Goal: Task Accomplishment & Management: Use online tool/utility

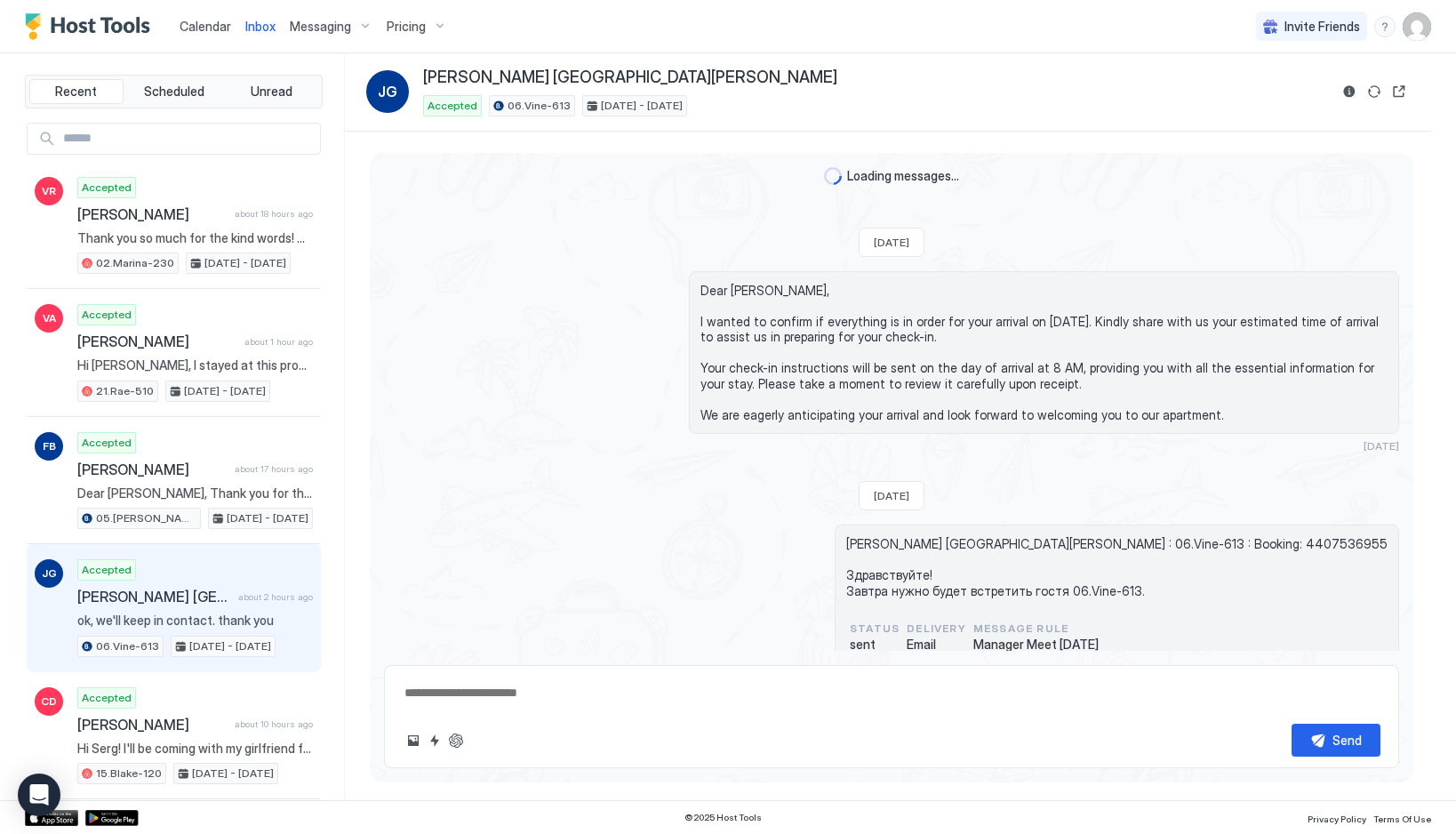
scroll to position [4174, 0]
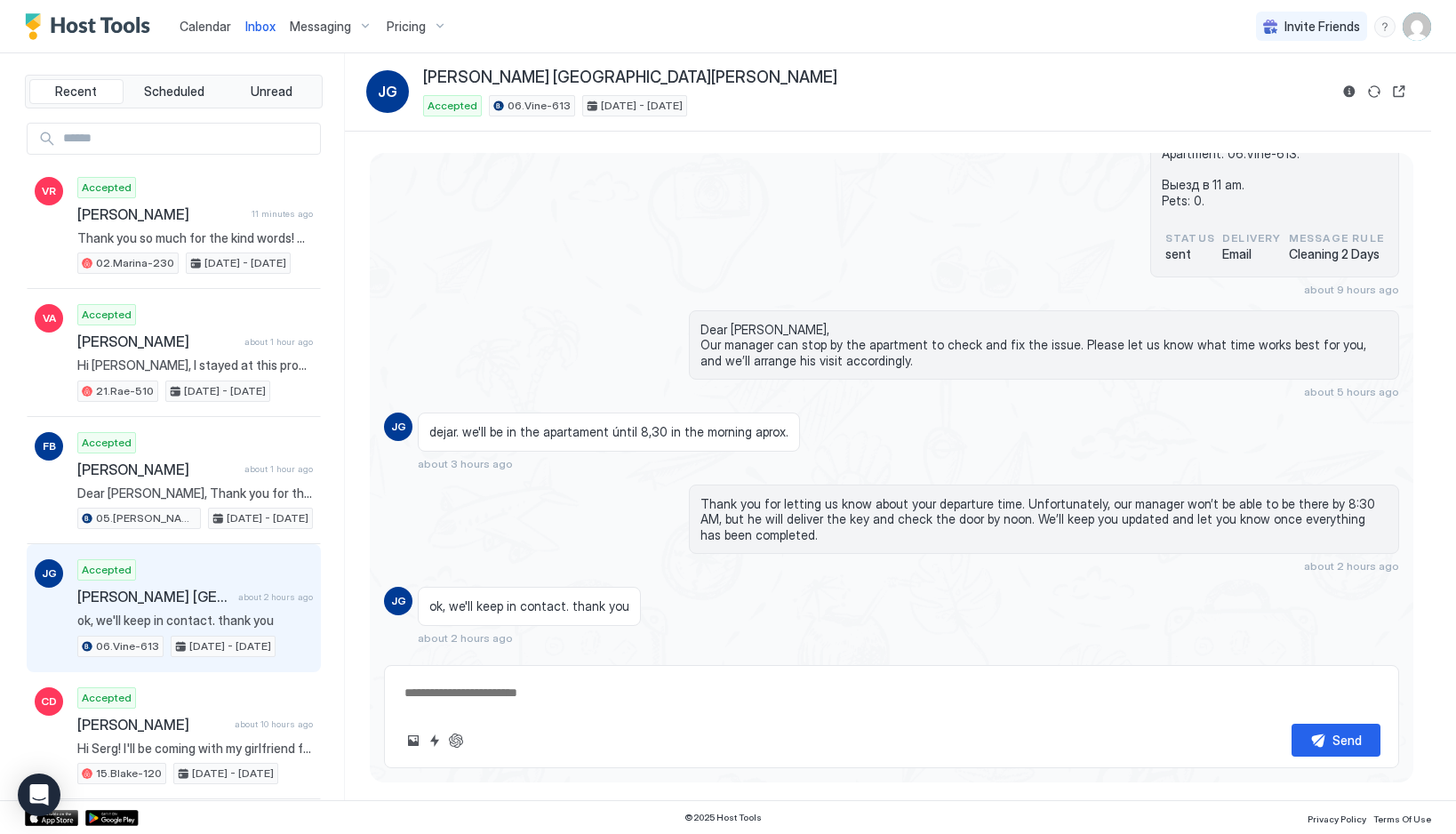
type textarea "*"
click at [198, 28] on span "Calendar" at bounding box center [206, 26] width 52 height 15
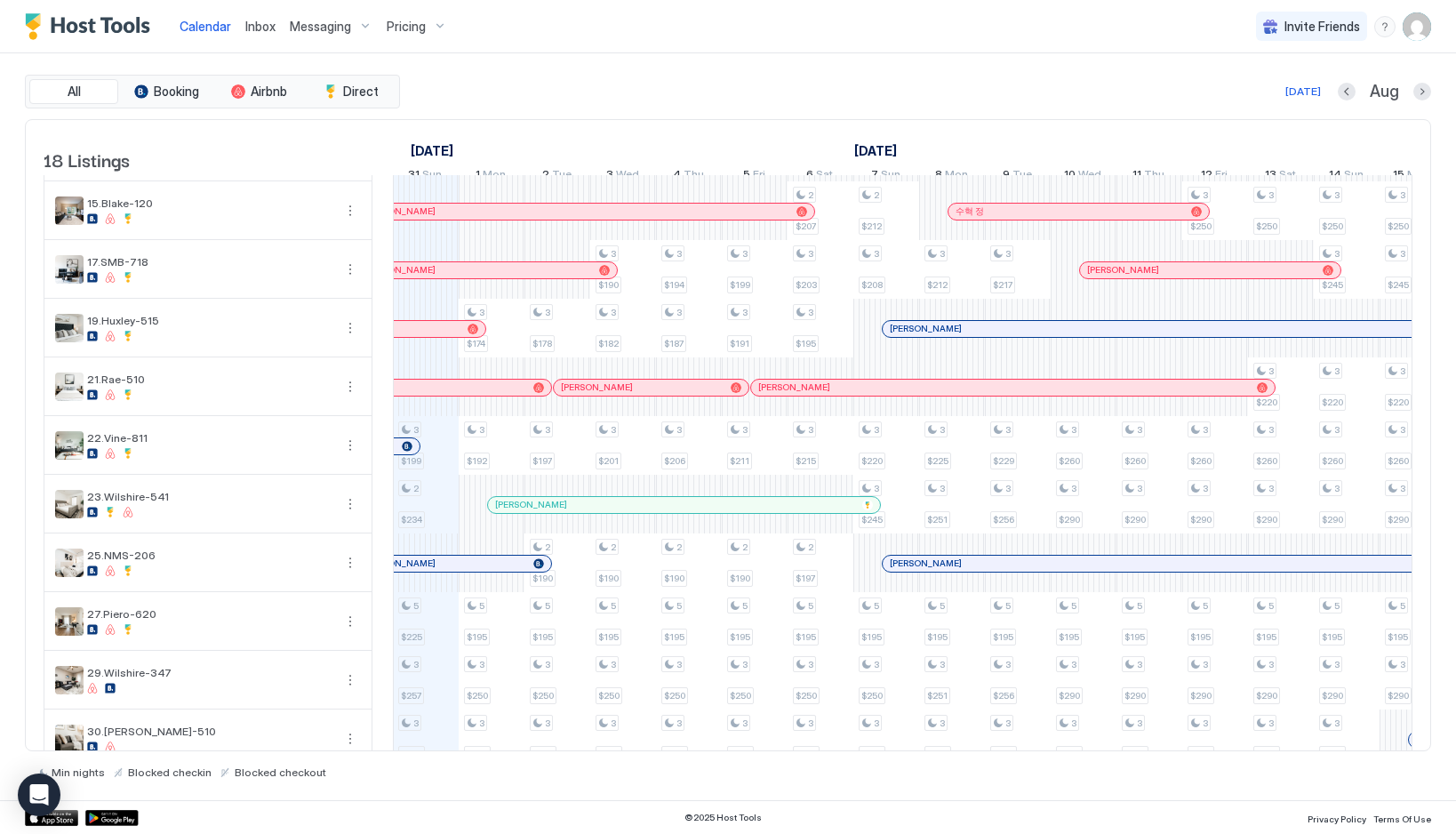
scroll to position [496, 0]
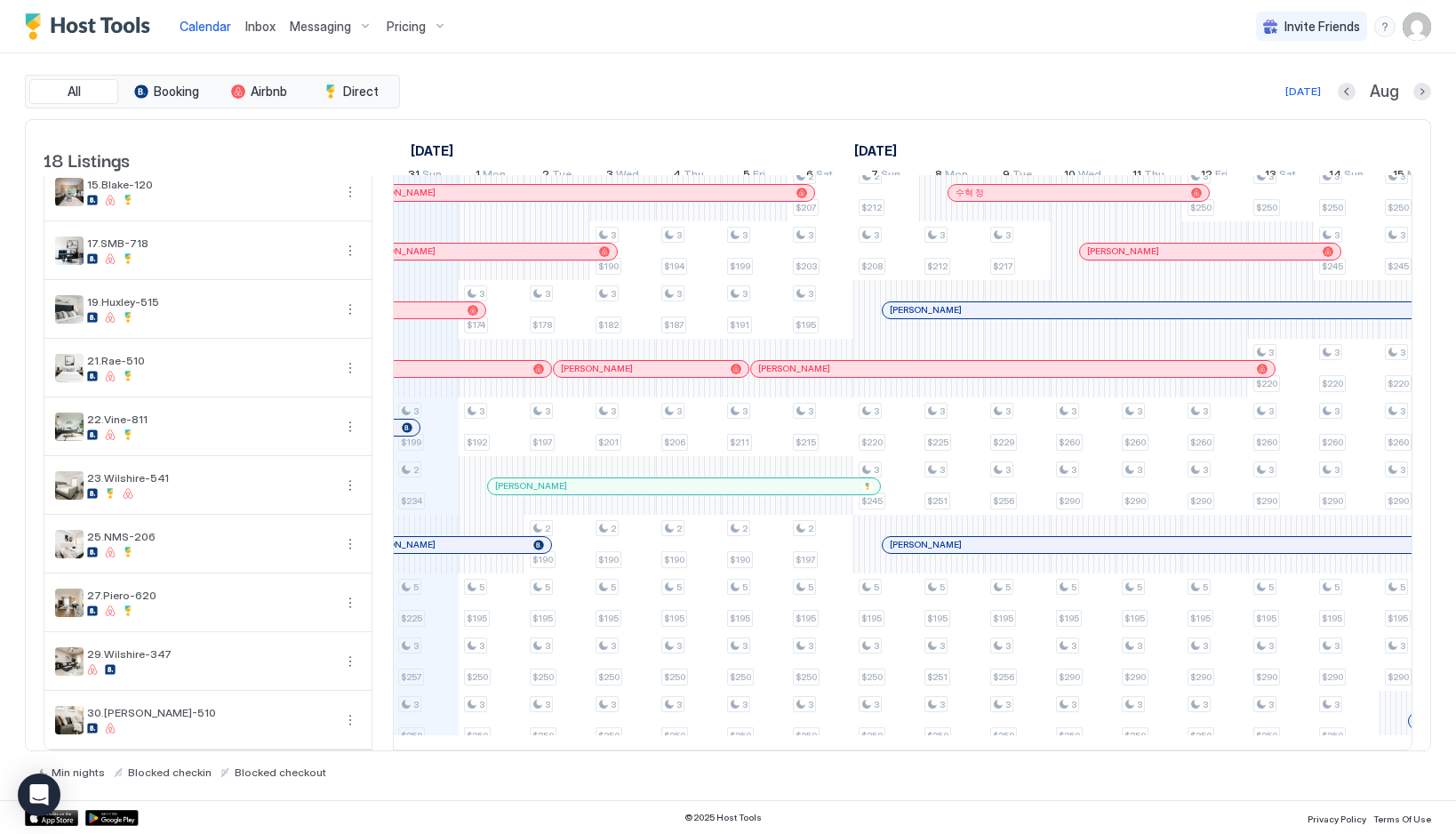
click at [258, 30] on span "Inbox" at bounding box center [260, 26] width 30 height 15
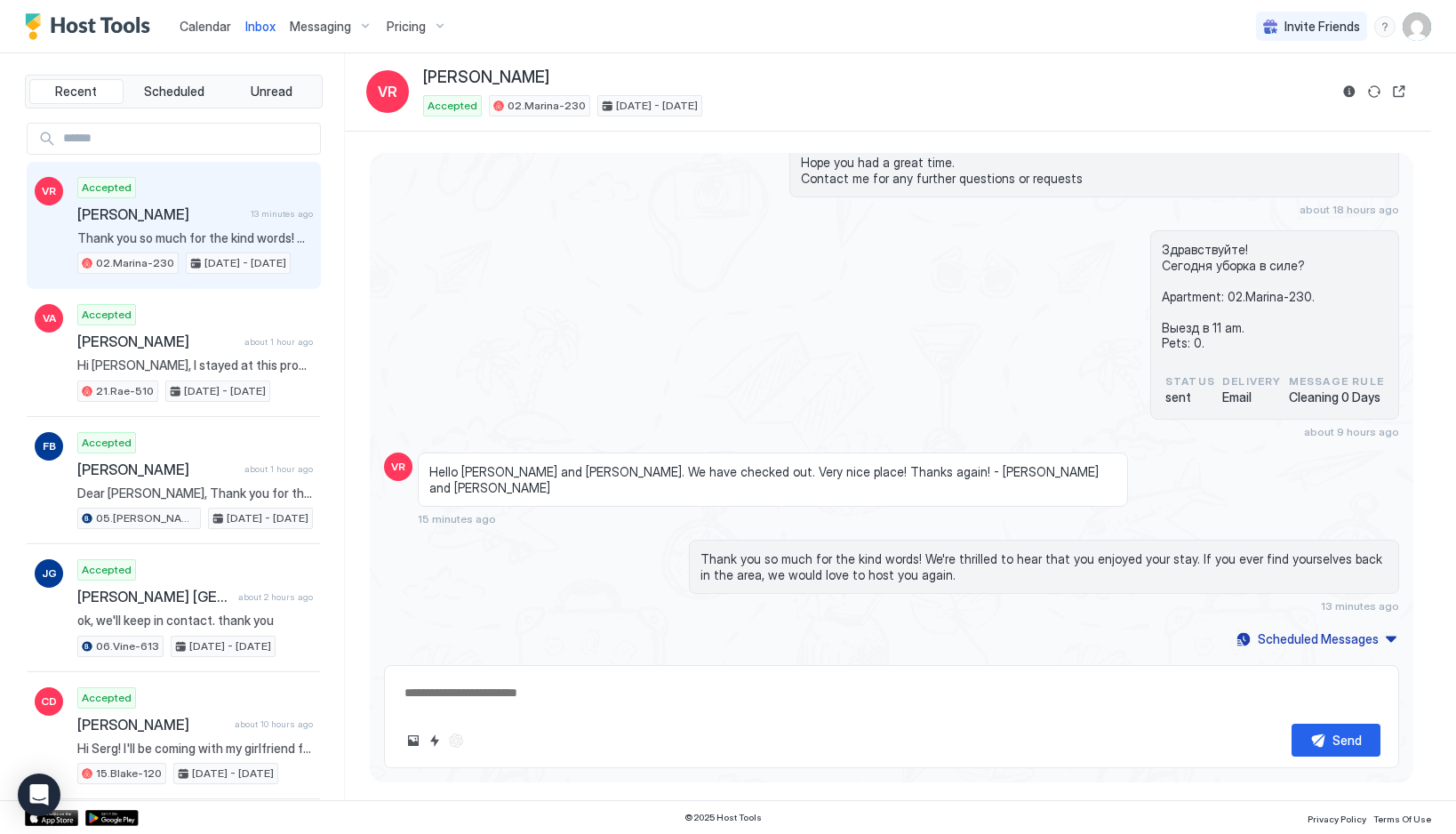
scroll to position [3561, 0]
